Goal: Task Accomplishment & Management: Manage account settings

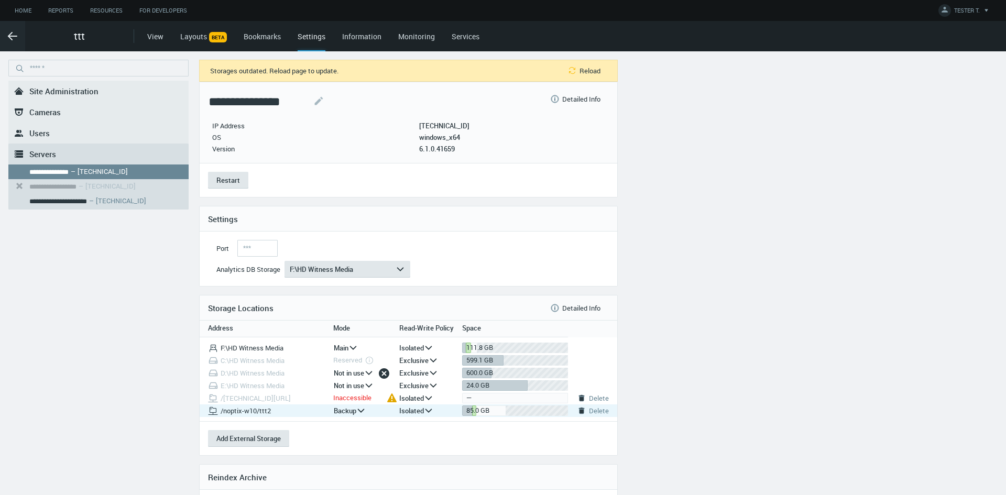
click at [429, 409] on icon "arrow_expand" at bounding box center [428, 410] width 9 height 9
click at [427, 411] on icon "arrow_expand" at bounding box center [428, 410] width 9 height 9
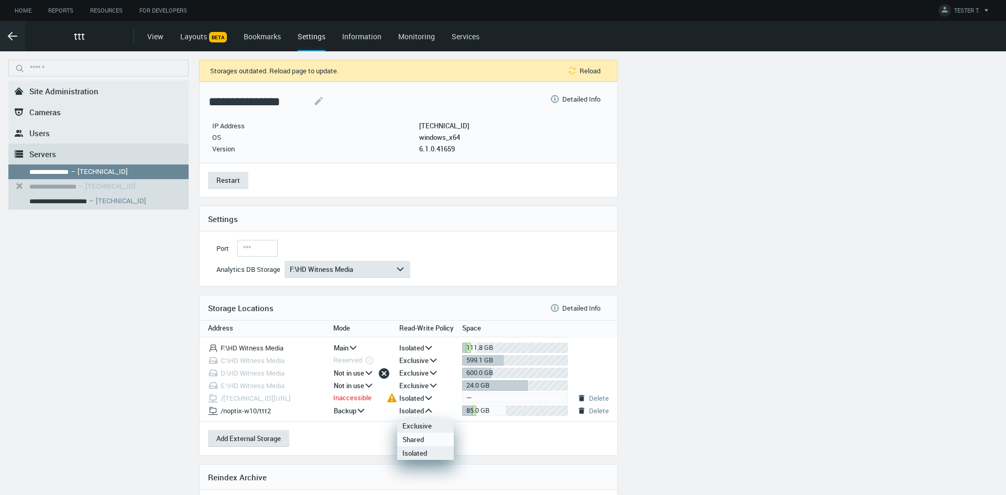
click at [421, 425] on div "Exclusive" at bounding box center [425, 426] width 46 height 14
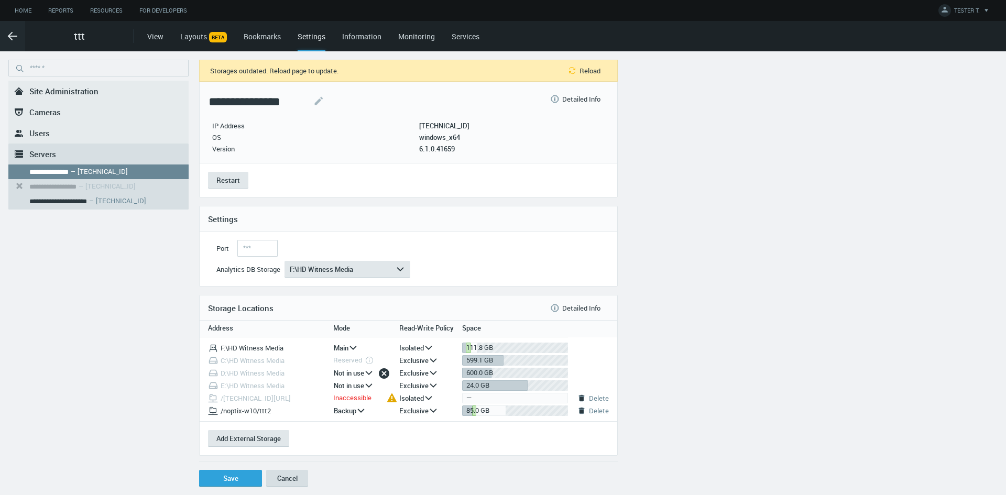
click at [279, 474] on button "Cancel" at bounding box center [287, 478] width 42 height 17
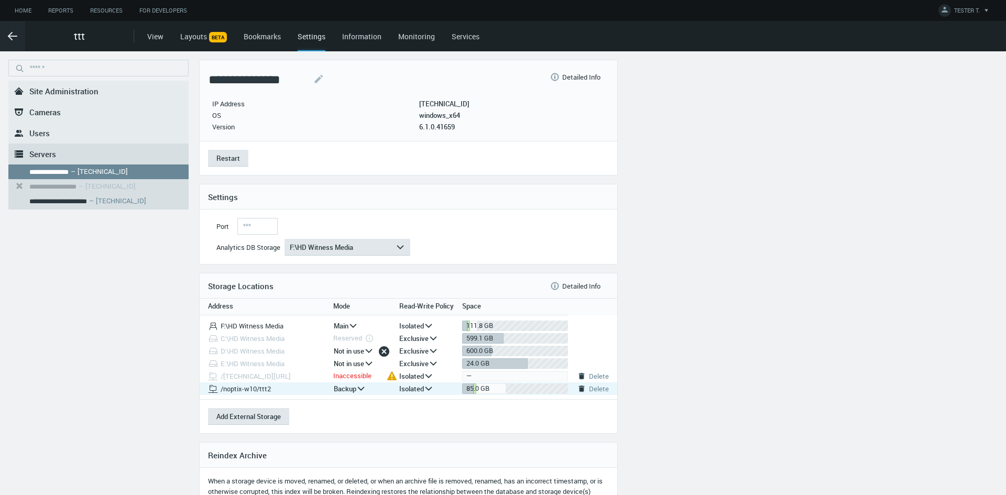
click at [425, 391] on icon "arrow_expand" at bounding box center [428, 388] width 9 height 9
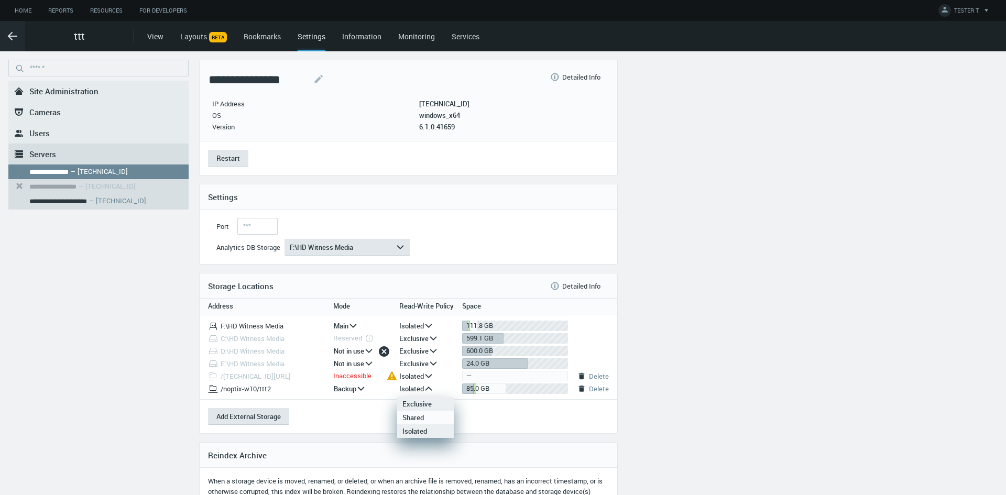
click at [421, 403] on div "Exclusive" at bounding box center [425, 404] width 46 height 14
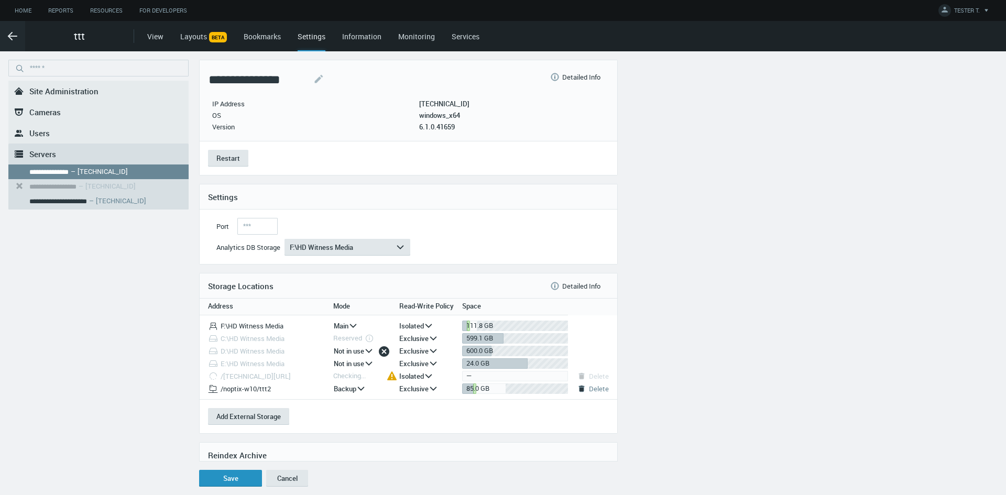
click at [236, 478] on button "Save" at bounding box center [230, 478] width 63 height 17
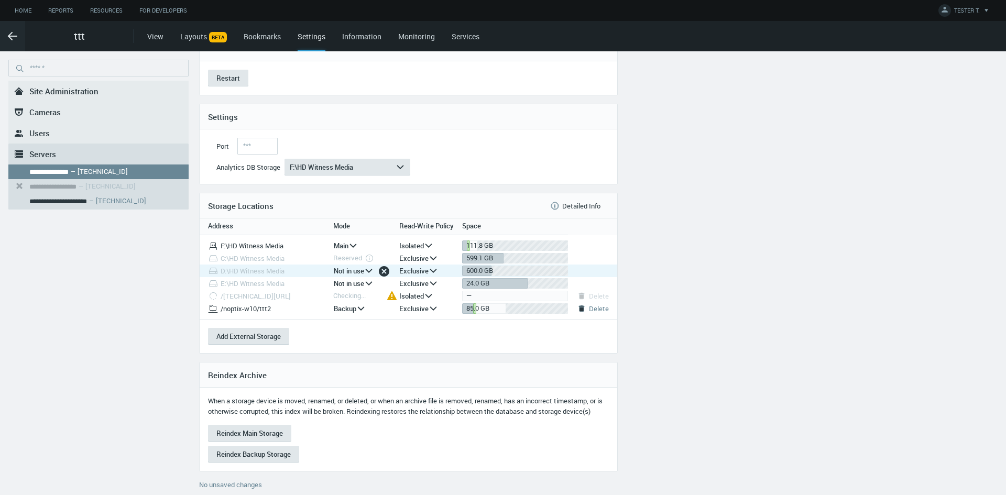
scroll to position [95, 0]
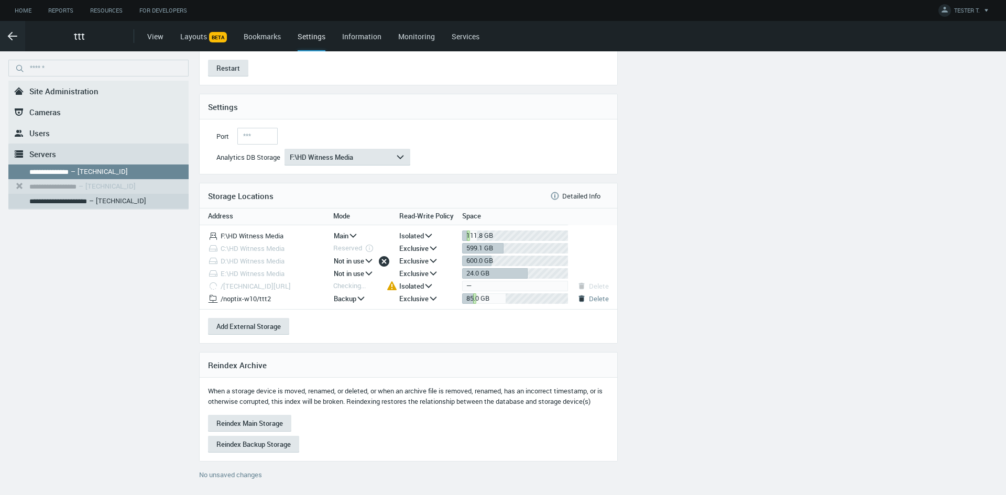
click at [54, 200] on nx-search-highlight "**********" at bounding box center [58, 201] width 58 height 7
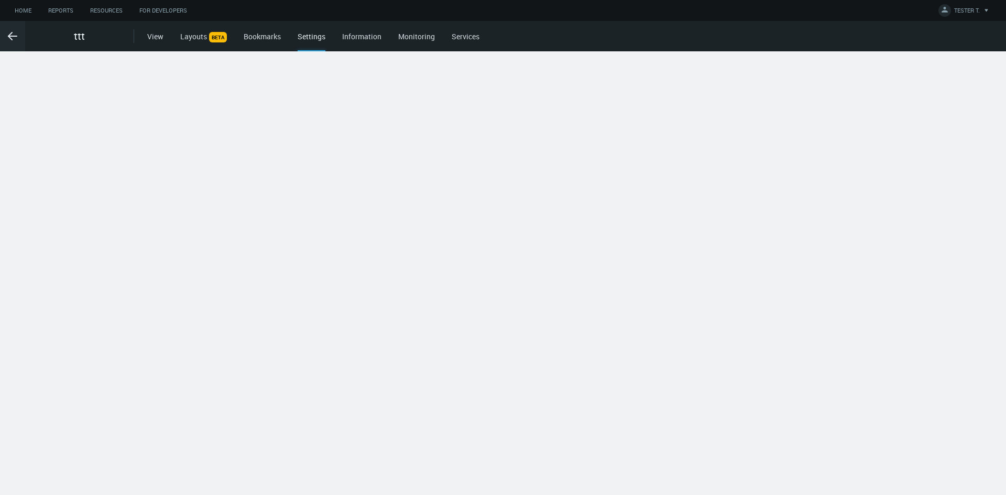
scroll to position [0, 0]
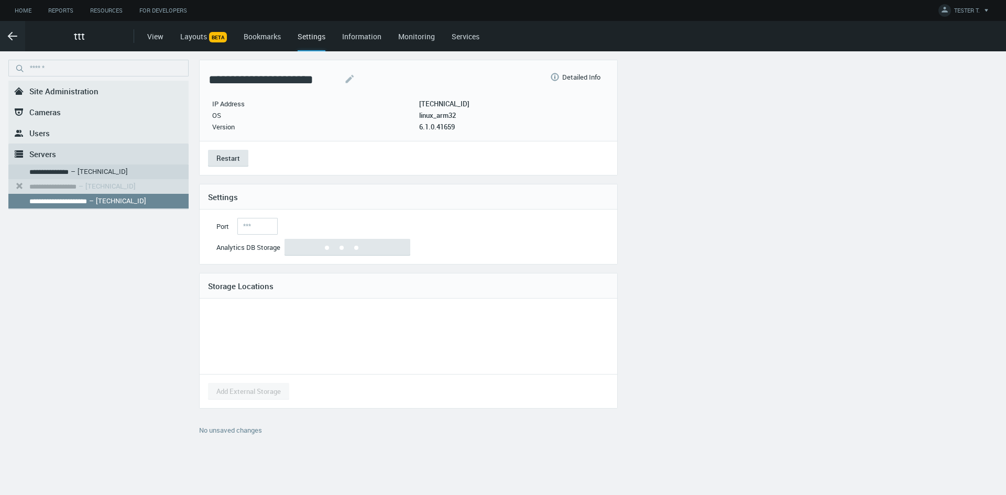
click at [69, 169] on nx-search-highlight "**********" at bounding box center [48, 172] width 39 height 7
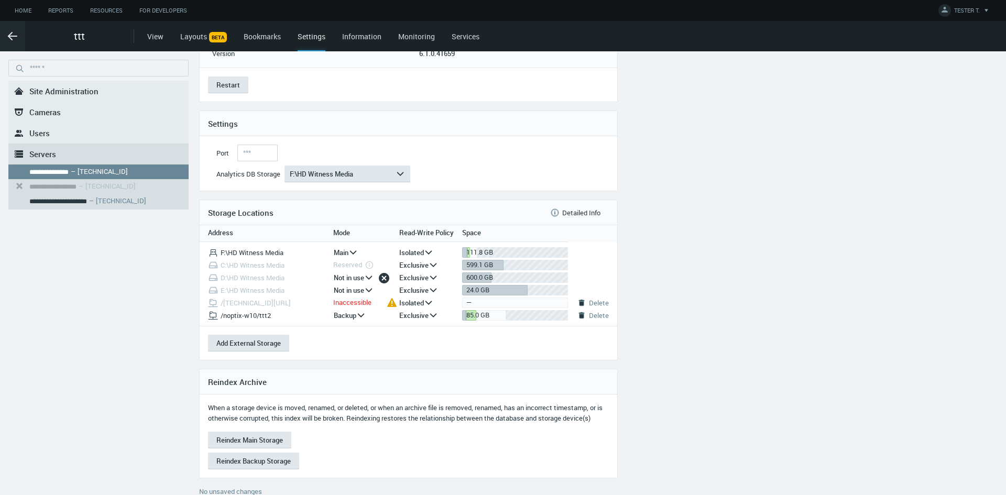
scroll to position [117, 0]
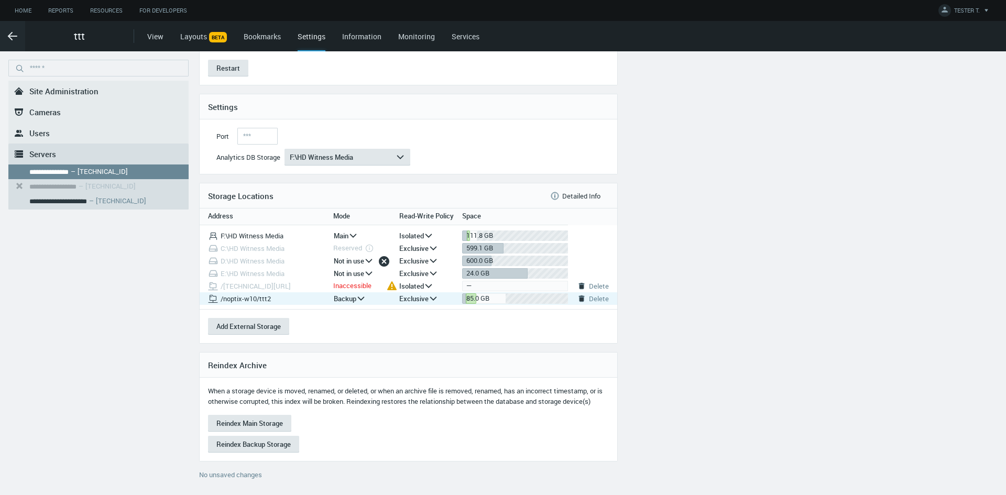
click at [438, 292] on svg-icon "arrow_expand" at bounding box center [435, 298] width 15 height 17
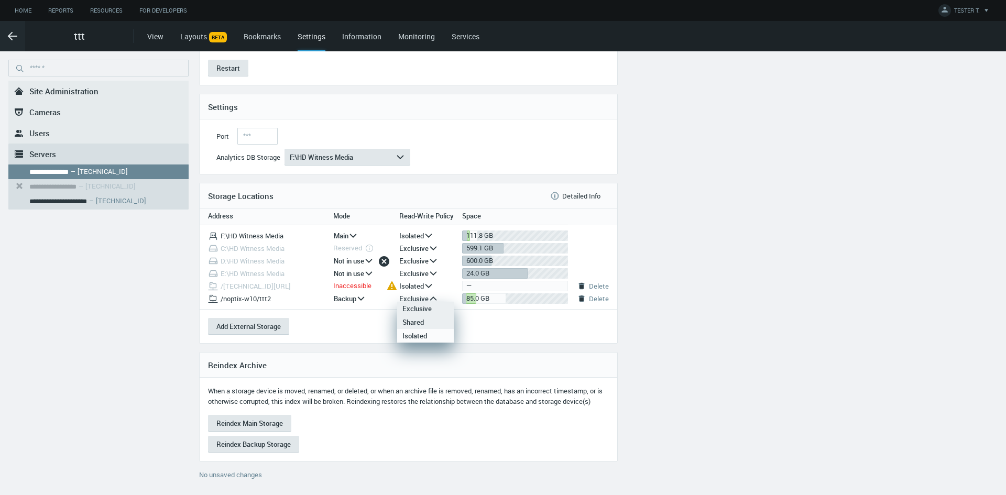
click at [426, 321] on div "Shared" at bounding box center [425, 322] width 46 height 14
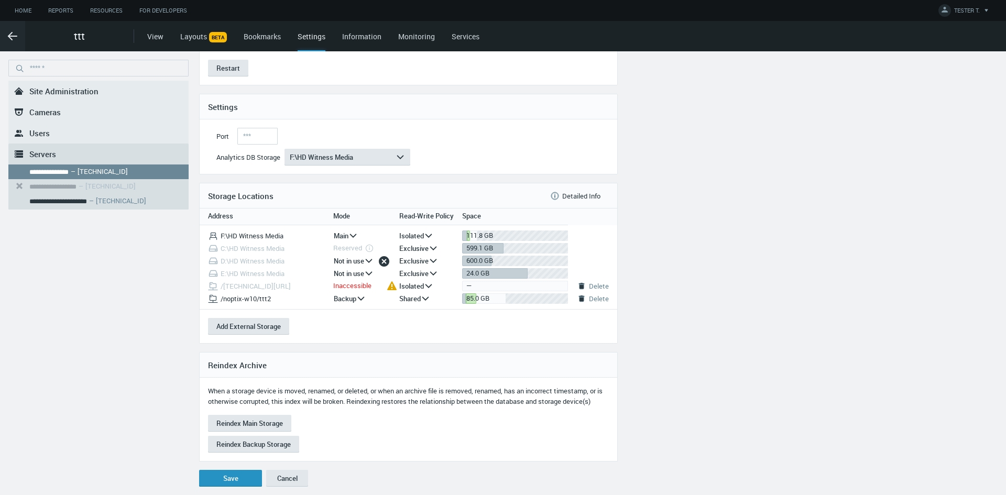
click at [241, 479] on button "Save" at bounding box center [230, 478] width 63 height 17
click at [426, 294] on icon "arrow_expand" at bounding box center [425, 298] width 9 height 9
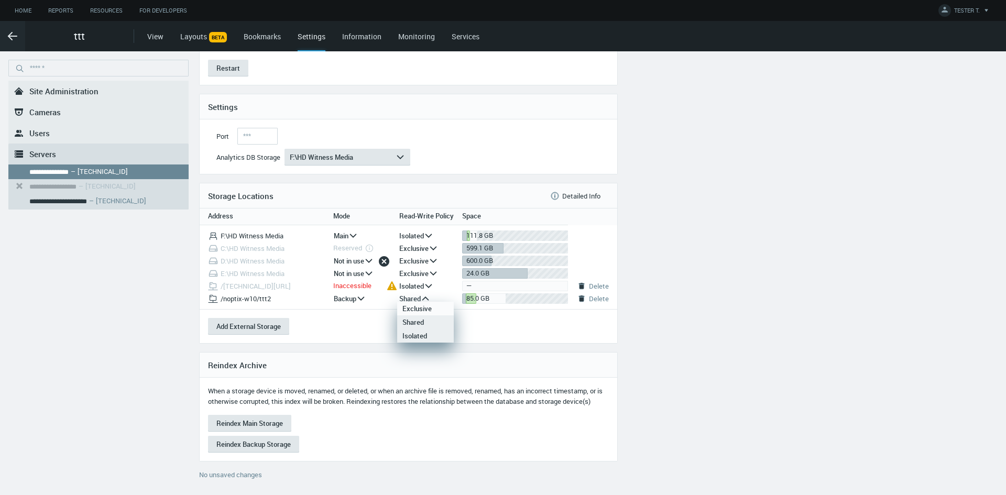
click at [429, 336] on div "Isolated" at bounding box center [425, 336] width 46 height 14
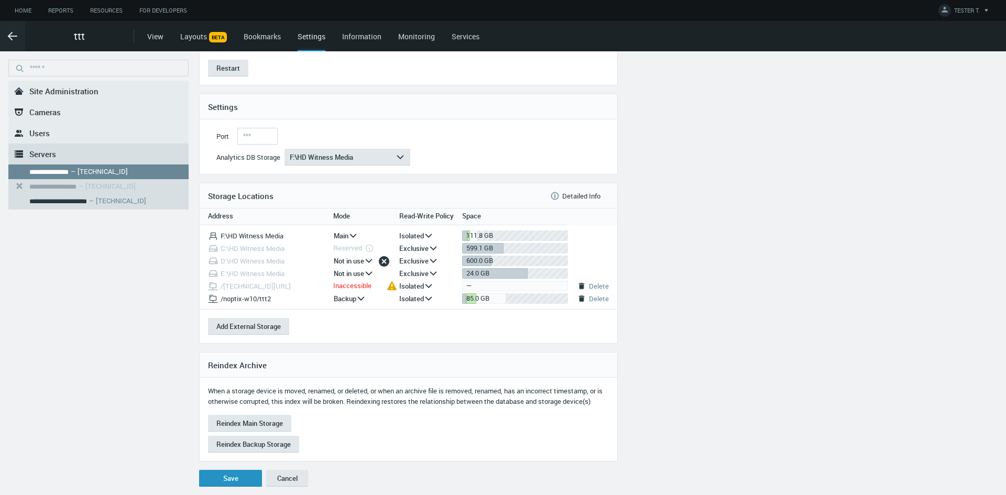
click at [241, 475] on button "Save" at bounding box center [230, 478] width 63 height 17
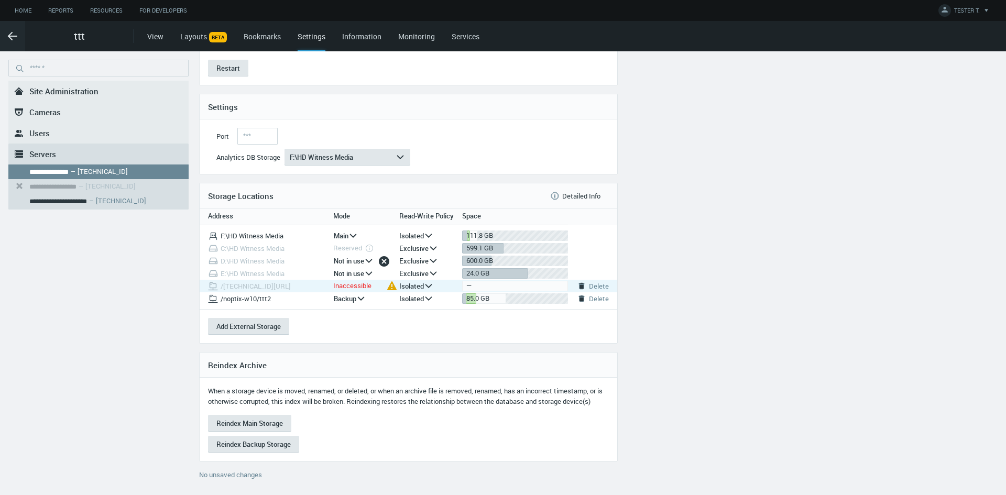
click at [430, 281] on icon "arrow_expand" at bounding box center [428, 285] width 9 height 9
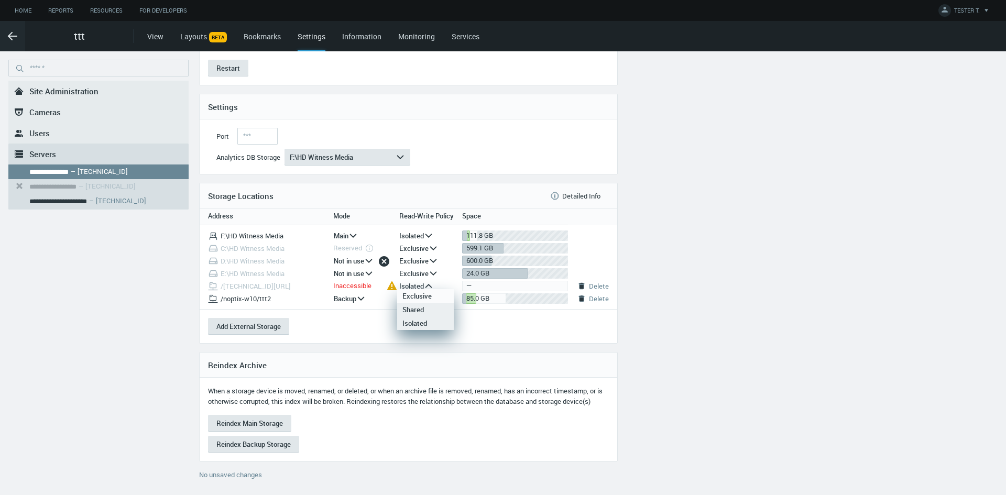
click at [423, 312] on div "Shared" at bounding box center [425, 310] width 46 height 14
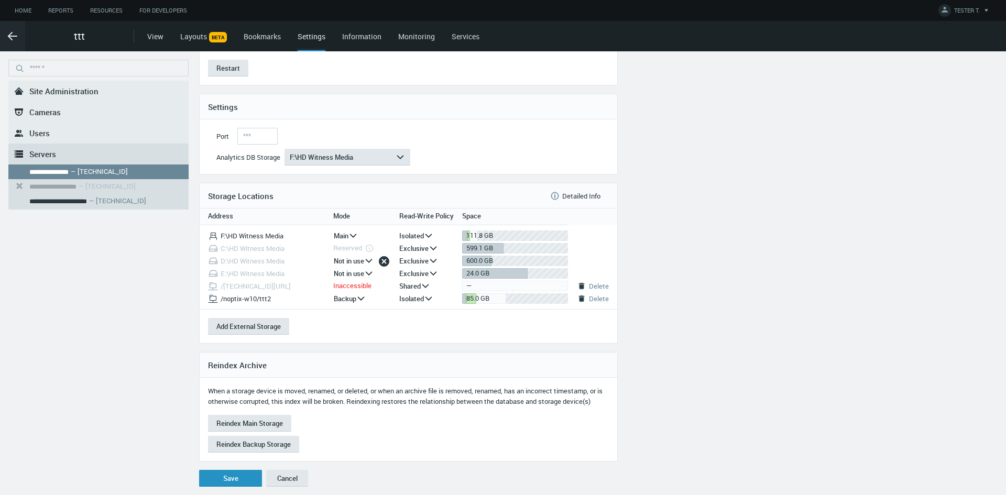
click at [227, 479] on button "Save" at bounding box center [230, 478] width 63 height 17
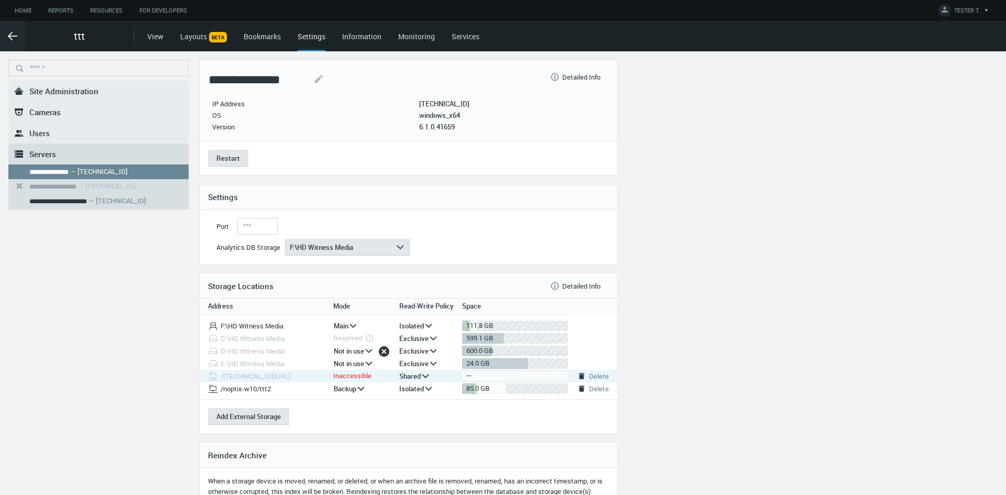
click at [428, 376] on icon "arrow_expand" at bounding box center [425, 375] width 9 height 9
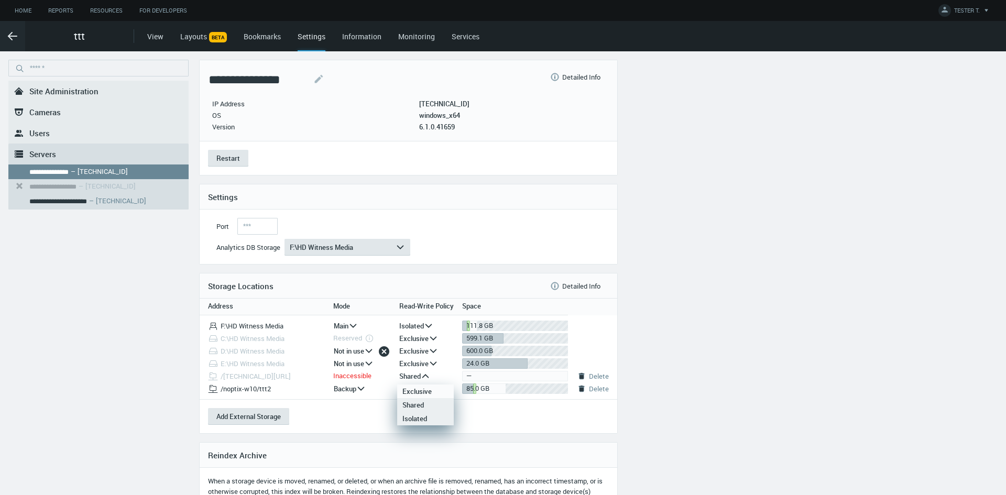
click at [425, 417] on div "Isolated" at bounding box center [425, 419] width 46 height 14
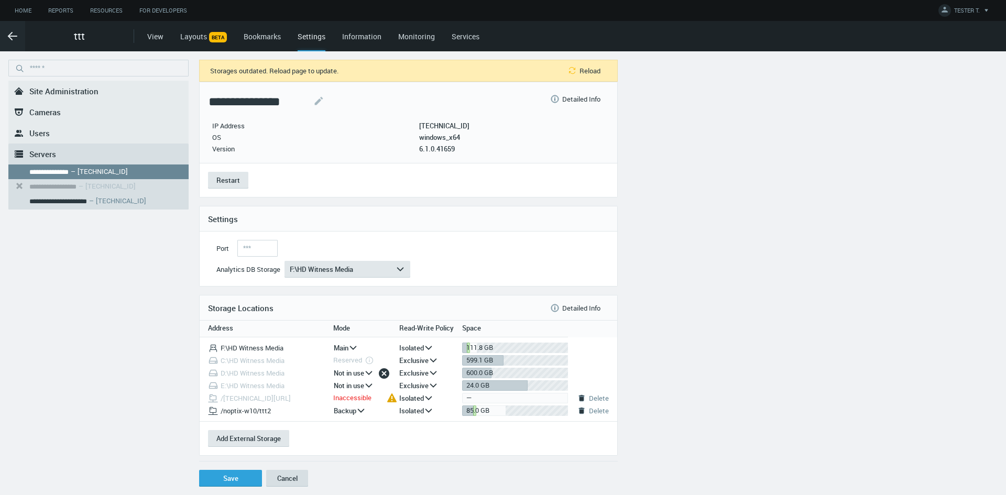
click at [286, 479] on button "Cancel" at bounding box center [287, 478] width 42 height 17
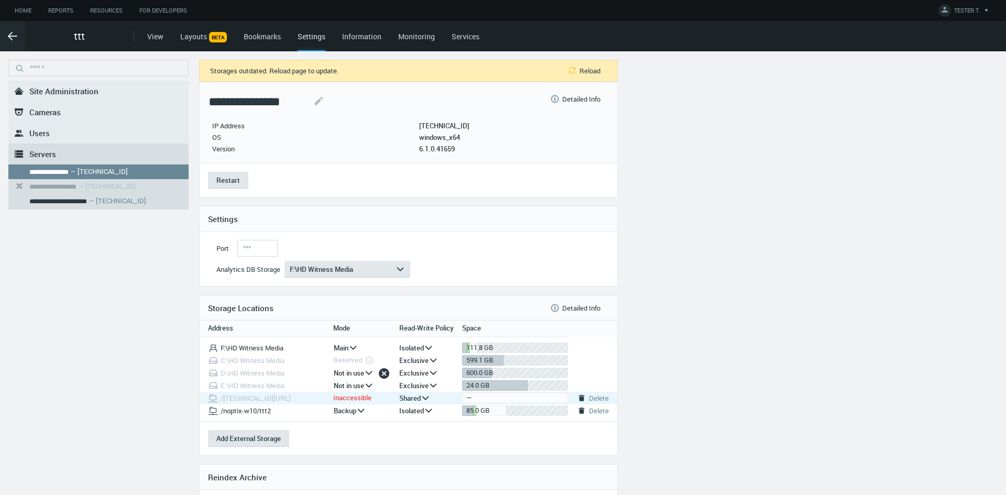
click at [422, 397] on icon "arrow_expand" at bounding box center [425, 397] width 9 height 9
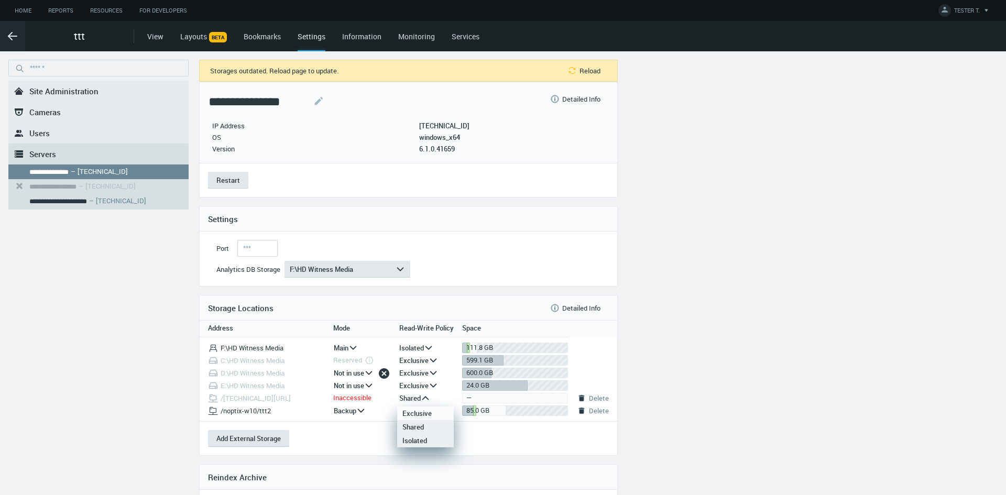
click at [423, 441] on div "Isolated" at bounding box center [425, 441] width 46 height 14
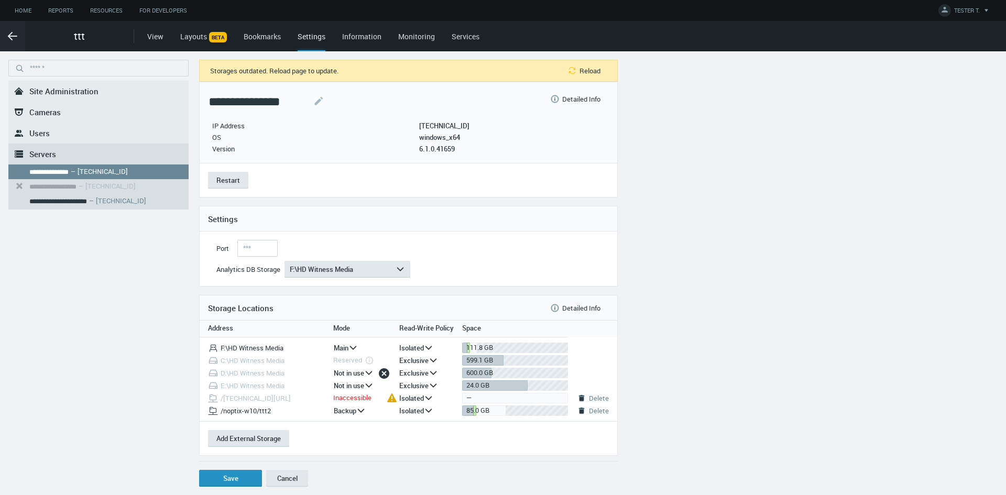
click at [234, 478] on button "Save" at bounding box center [230, 478] width 63 height 17
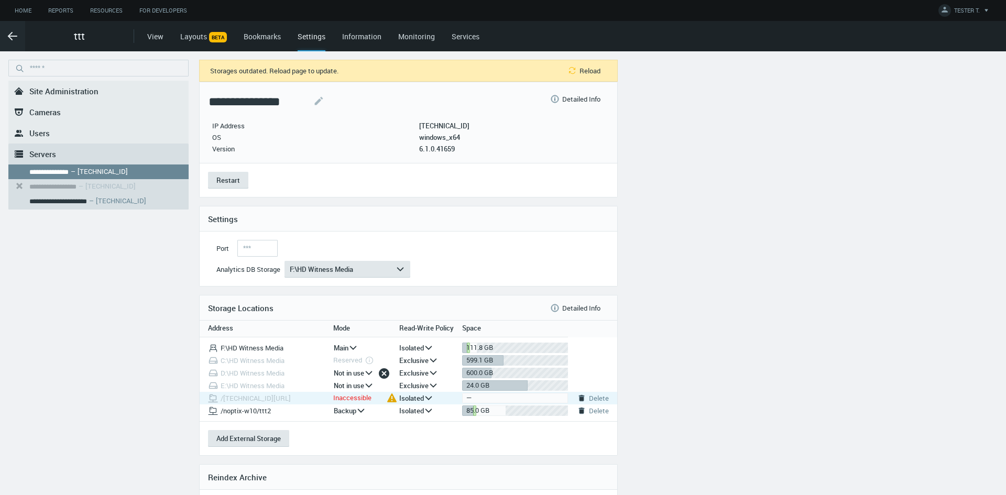
click at [426, 394] on icon "arrow_expand" at bounding box center [428, 397] width 9 height 9
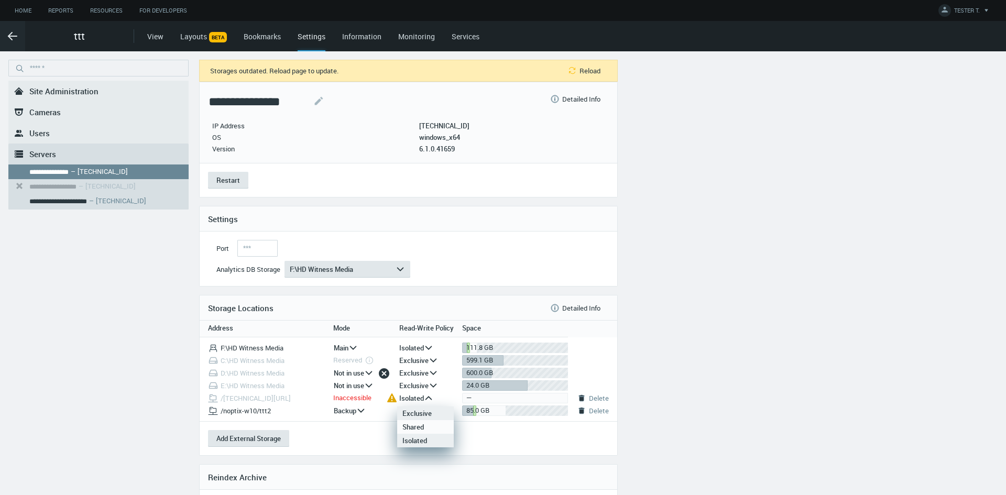
click at [427, 412] on div "Exclusive" at bounding box center [425, 413] width 46 height 14
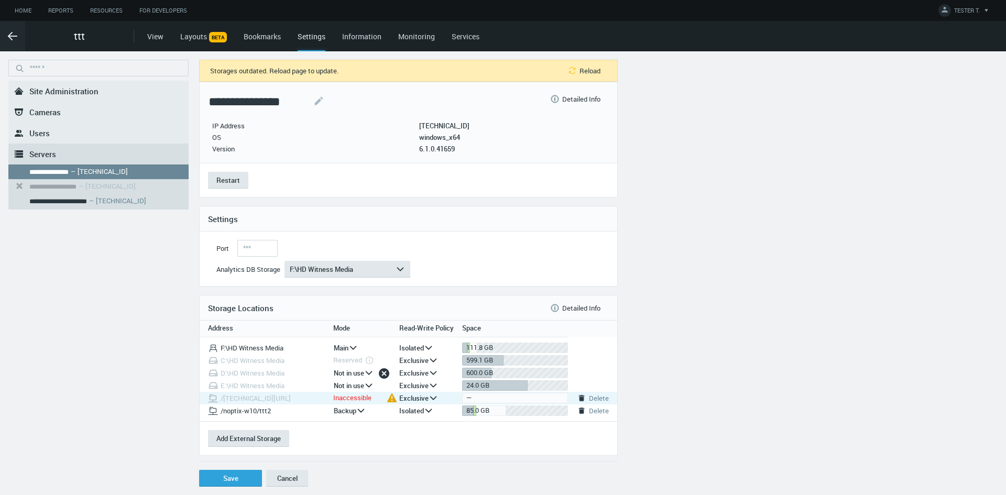
click at [432, 395] on icon "arrow_expand" at bounding box center [432, 397] width 9 height 9
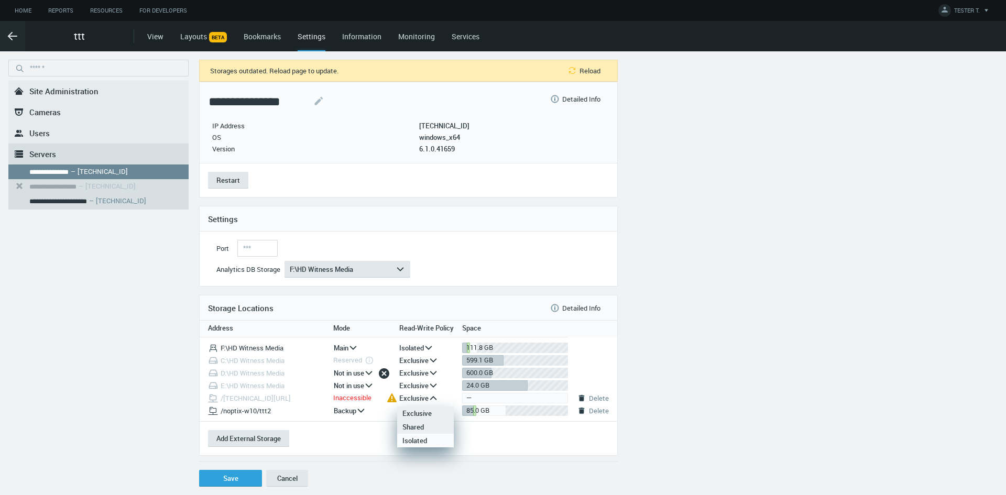
click at [426, 424] on div "Shared" at bounding box center [425, 427] width 46 height 14
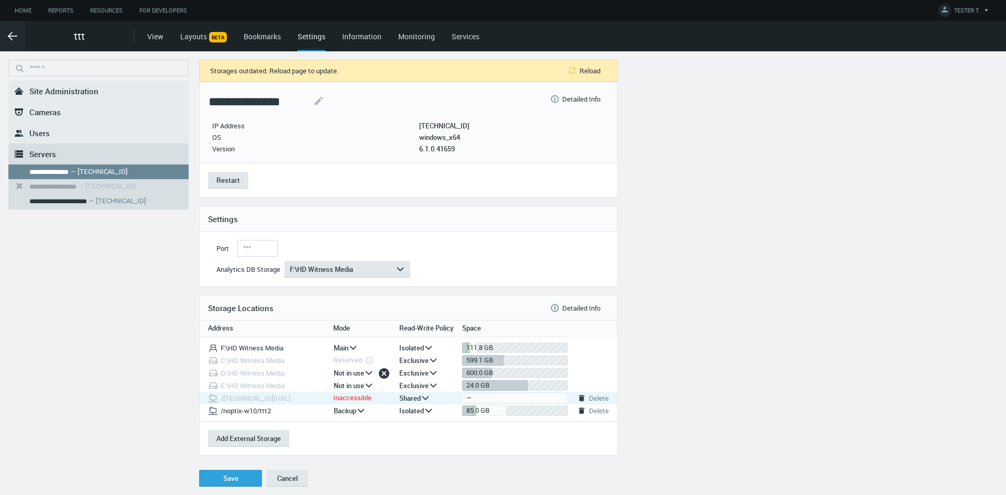
click at [430, 396] on icon "arrow_expand" at bounding box center [425, 397] width 9 height 9
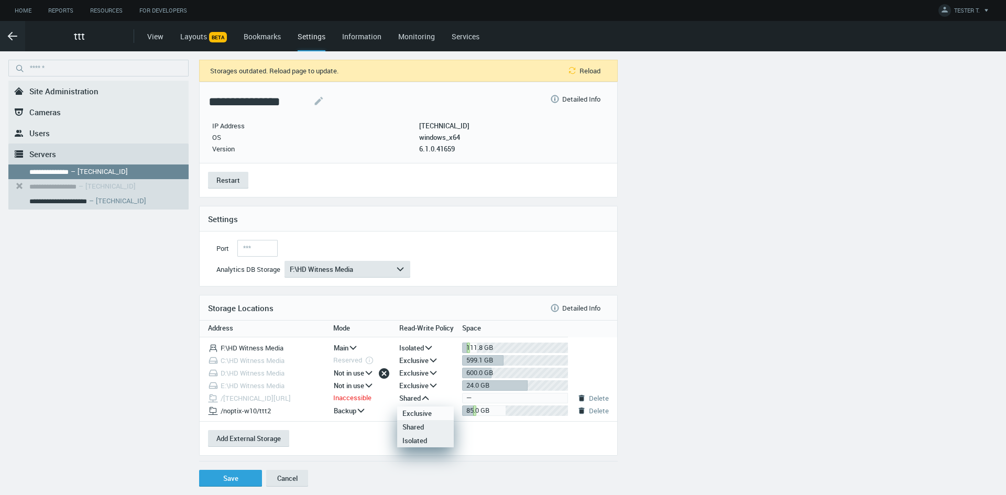
click at [425, 441] on div "Isolated" at bounding box center [425, 441] width 46 height 14
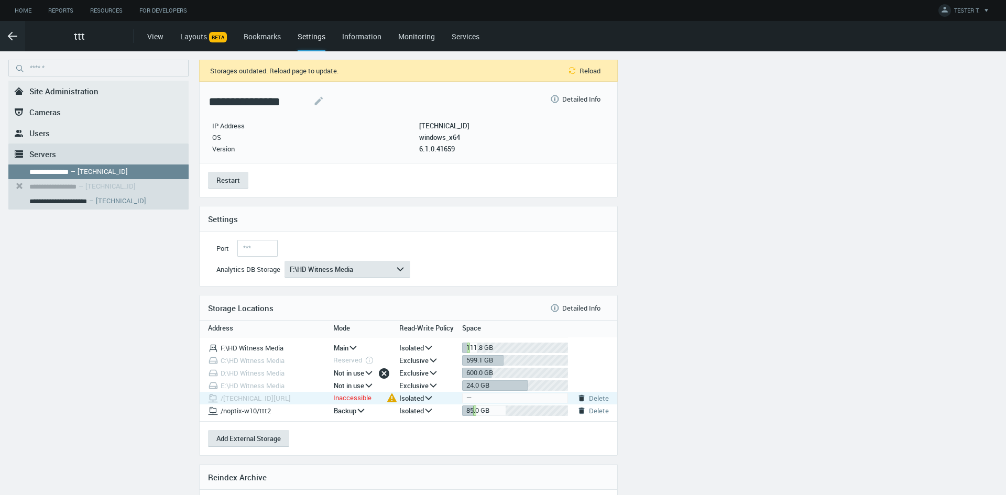
click at [425, 395] on icon "arrow_expand" at bounding box center [428, 397] width 9 height 9
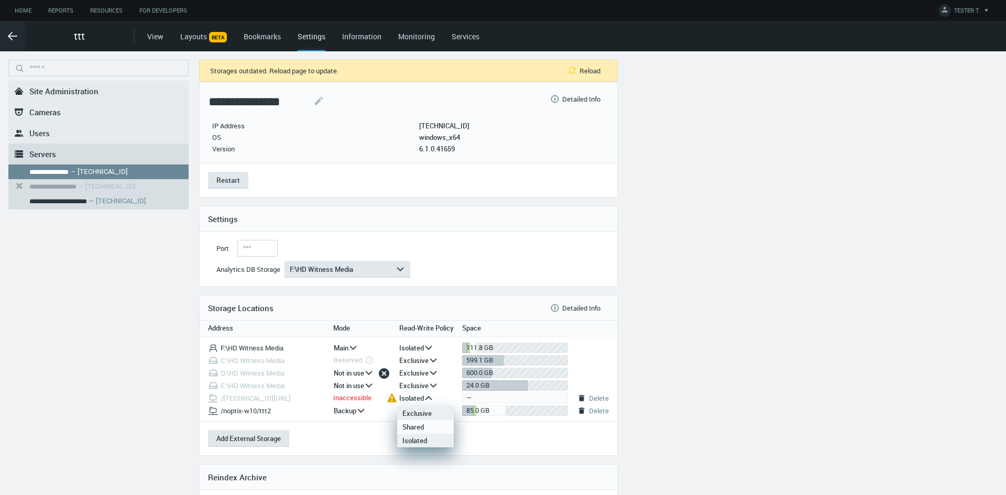
click at [422, 411] on div "Exclusive" at bounding box center [425, 413] width 46 height 14
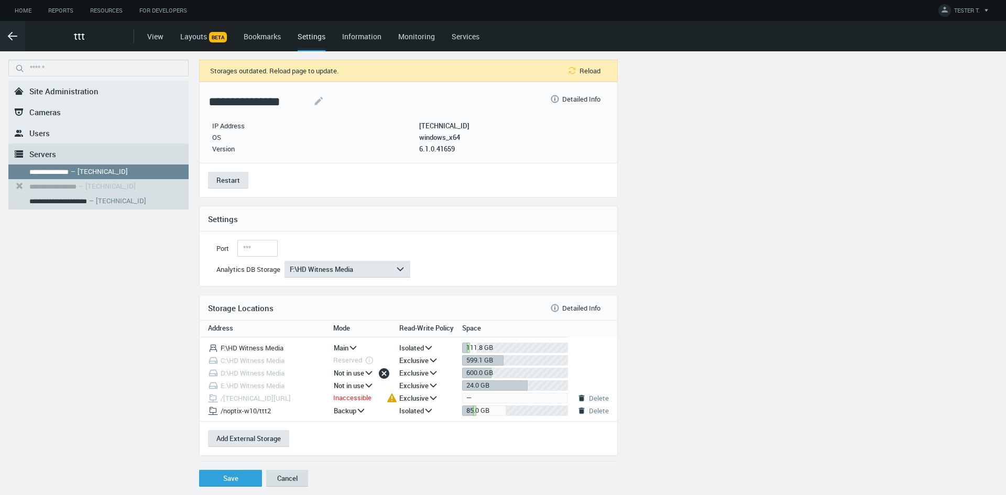
click at [302, 475] on button "Cancel" at bounding box center [287, 478] width 42 height 17
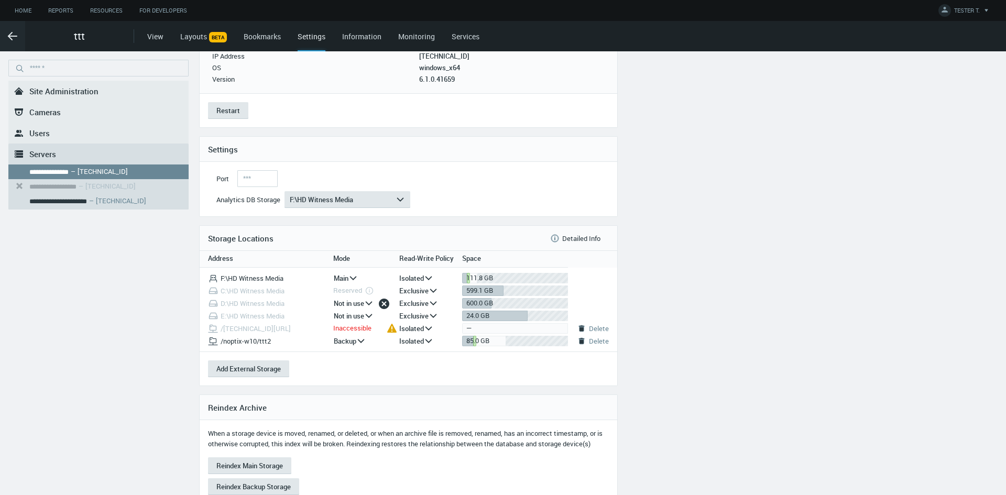
scroll to position [105, 0]
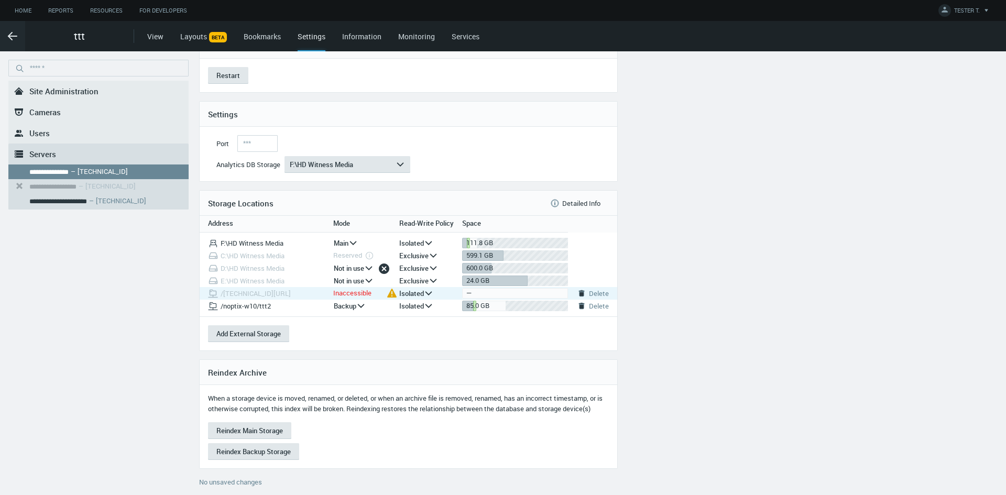
click at [428, 289] on icon "arrow_expand" at bounding box center [428, 293] width 9 height 9
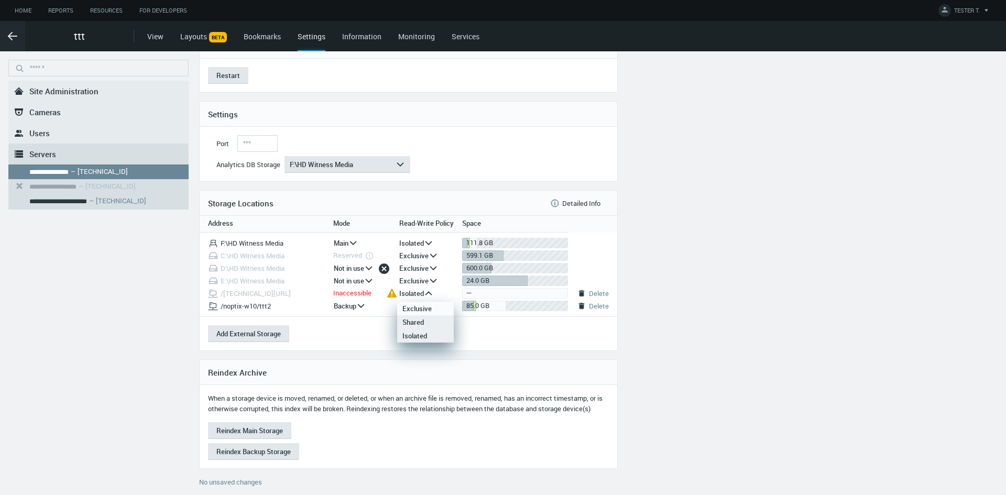
click at [425, 325] on div "Shared" at bounding box center [425, 322] width 46 height 14
